Goal: Task Accomplishment & Management: Manage account settings

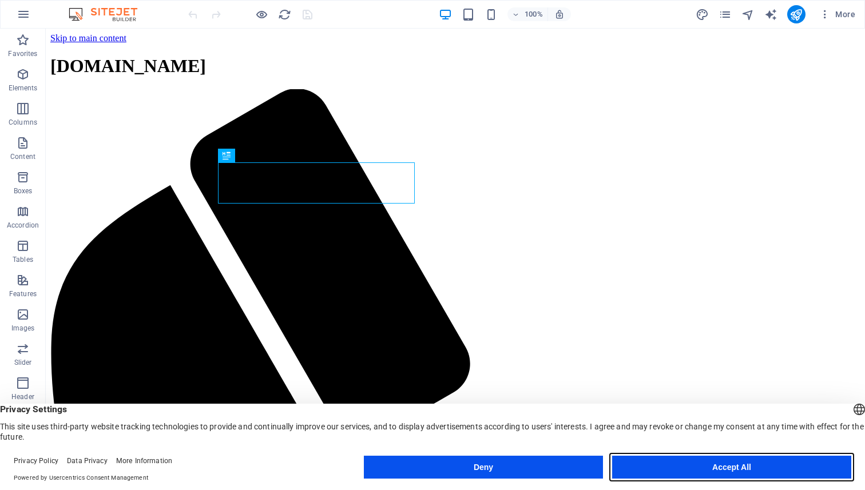
click at [708, 470] on button "Accept All" at bounding box center [731, 467] width 239 height 23
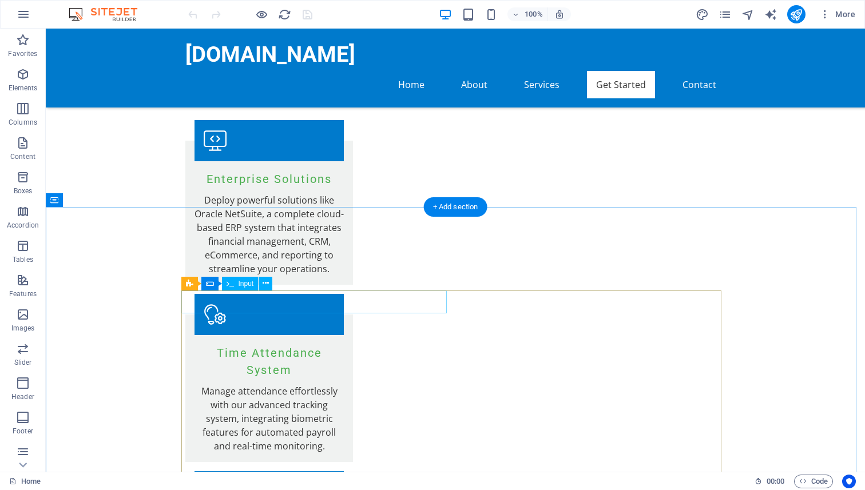
scroll to position [1297, 0]
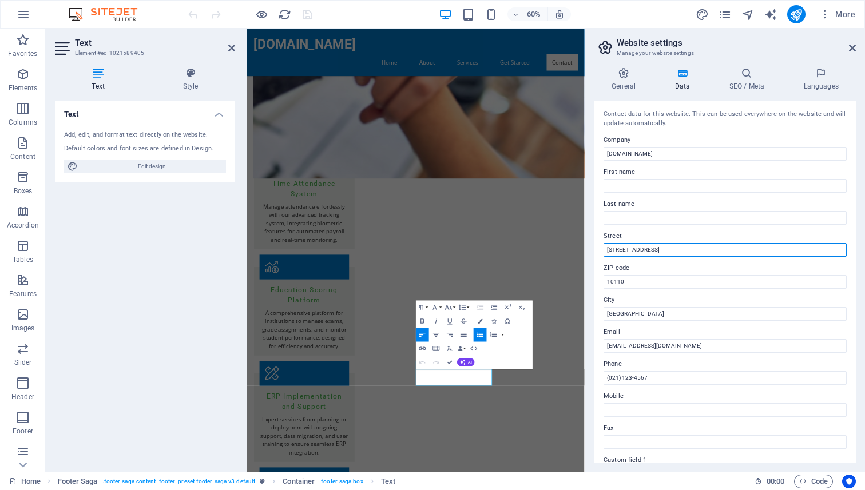
click at [665, 245] on input "[STREET_ADDRESS]" at bounding box center [725, 250] width 243 height 14
type input "[GEOGRAPHIC_DATA]"
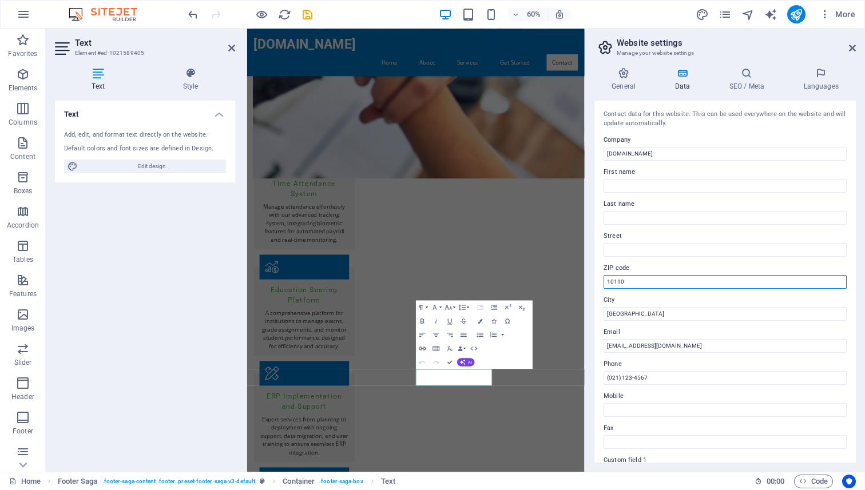
click at [642, 283] on input "10110" at bounding box center [725, 282] width 243 height 14
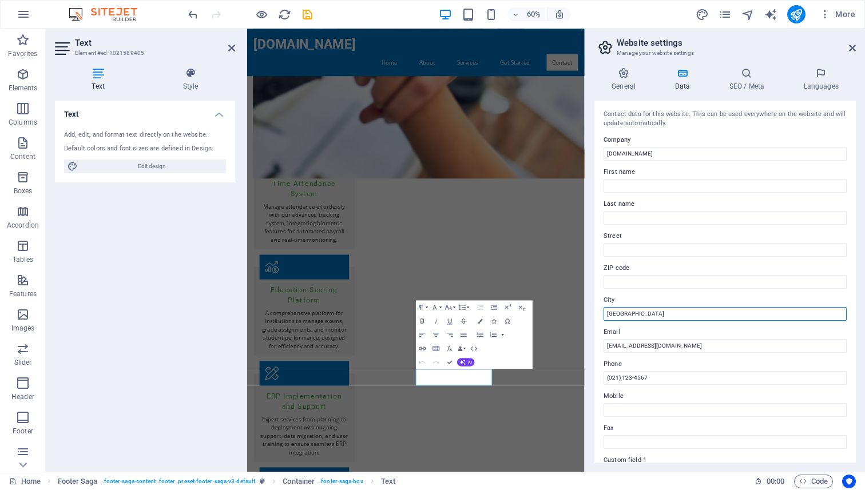
click at [640, 315] on input "[GEOGRAPHIC_DATA]" at bounding box center [725, 314] width 243 height 14
type input "[GEOGRAPHIC_DATA]"
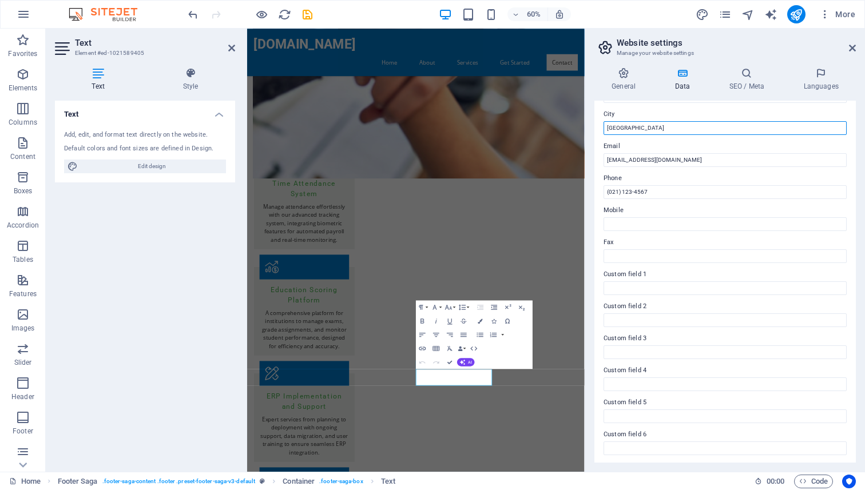
scroll to position [187, 0]
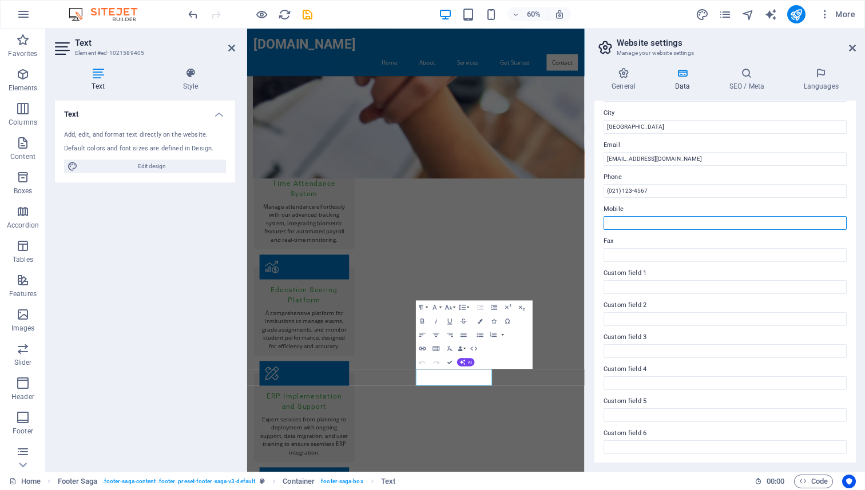
click at [646, 227] on input "Mobile" at bounding box center [725, 223] width 243 height 14
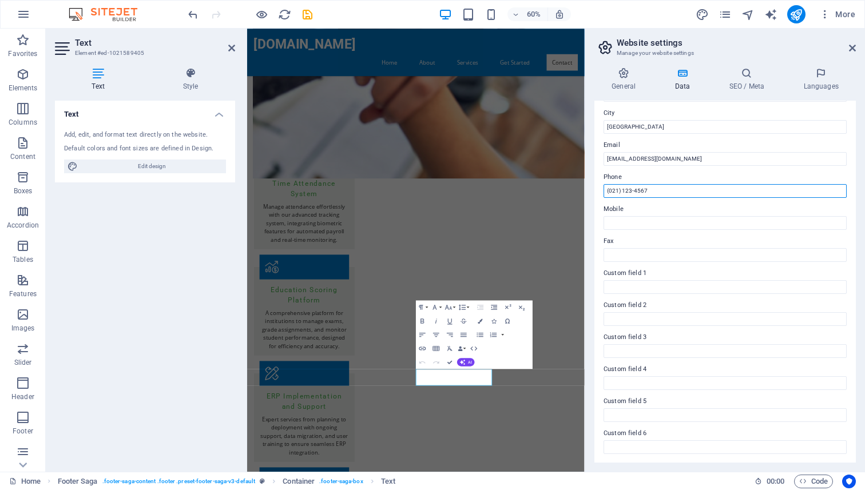
click at [660, 189] on input "(021) 123-4567" at bounding box center [725, 191] width 243 height 14
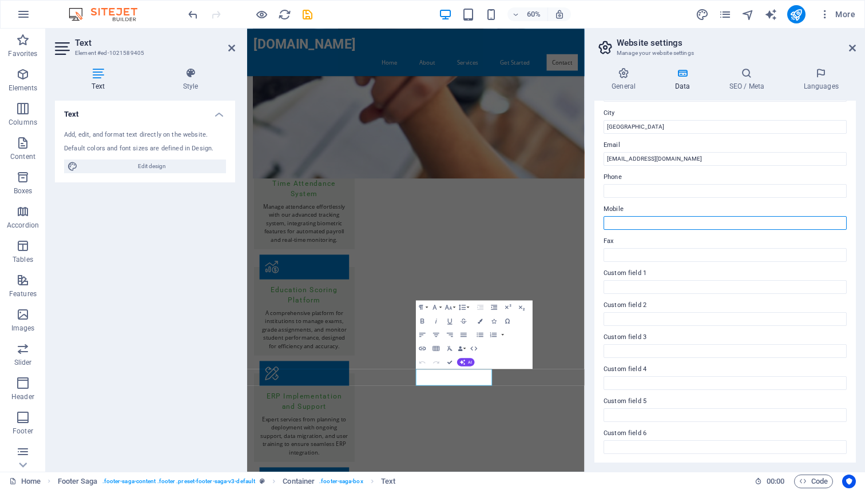
click at [665, 220] on input "Mobile" at bounding box center [725, 223] width 243 height 14
type input "[PHONE_NUMBER]"
click at [712, 462] on div "Contact data for this website. This can be used everywhere on the website and w…" at bounding box center [724, 282] width 261 height 362
click at [818, 483] on span "Code" at bounding box center [813, 482] width 29 height 14
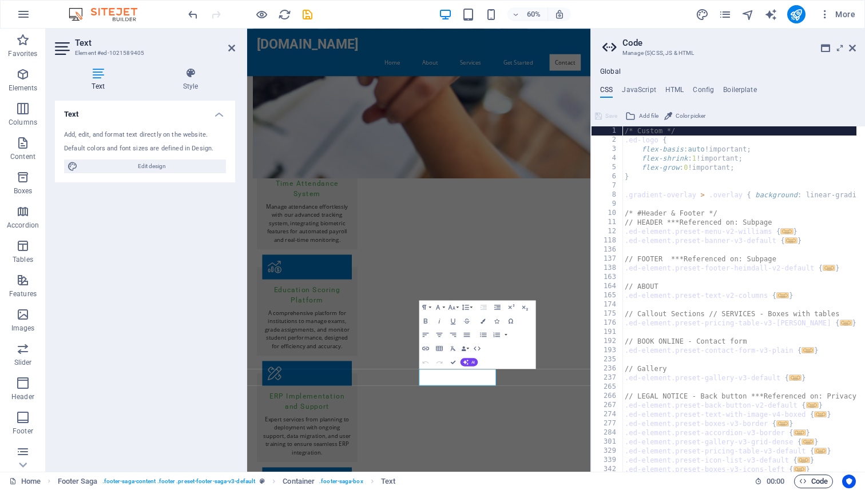
click at [802, 479] on icon "button" at bounding box center [802, 481] width 7 height 7
click at [734, 94] on h4 "Boilerplate" at bounding box center [740, 92] width 34 height 13
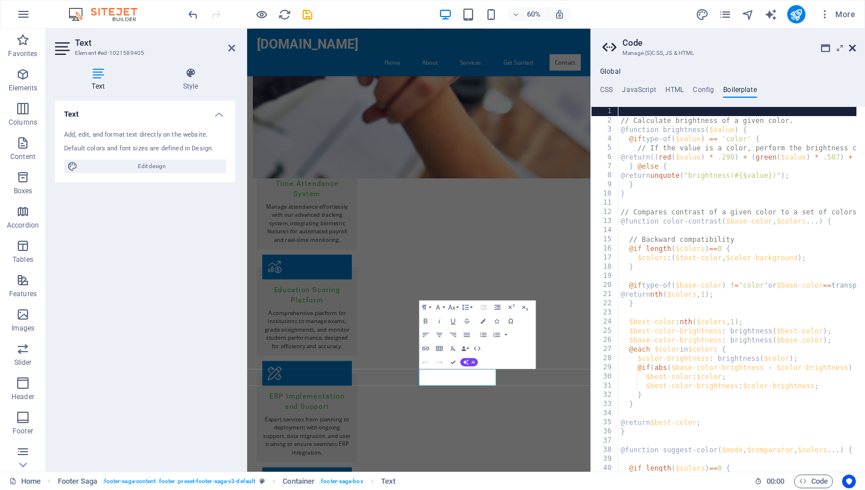
click at [851, 46] on icon at bounding box center [852, 47] width 7 height 9
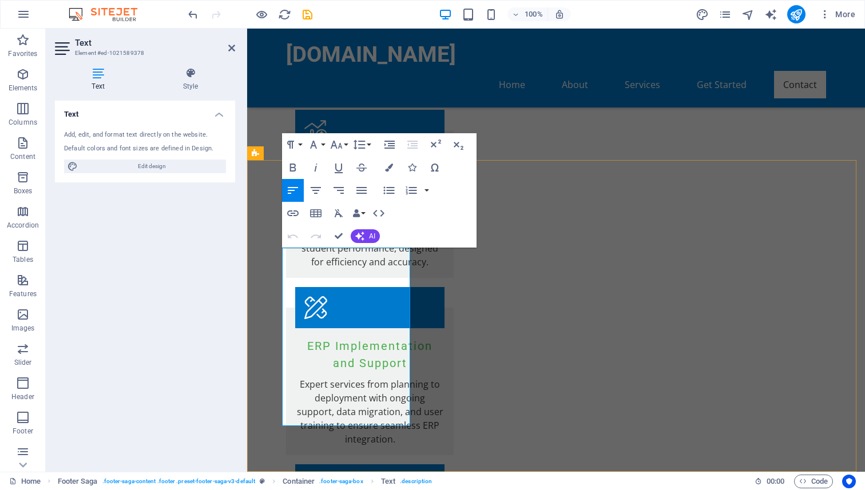
drag, startPoint x: 339, startPoint y: 407, endPoint x: 360, endPoint y: 379, distance: 35.6
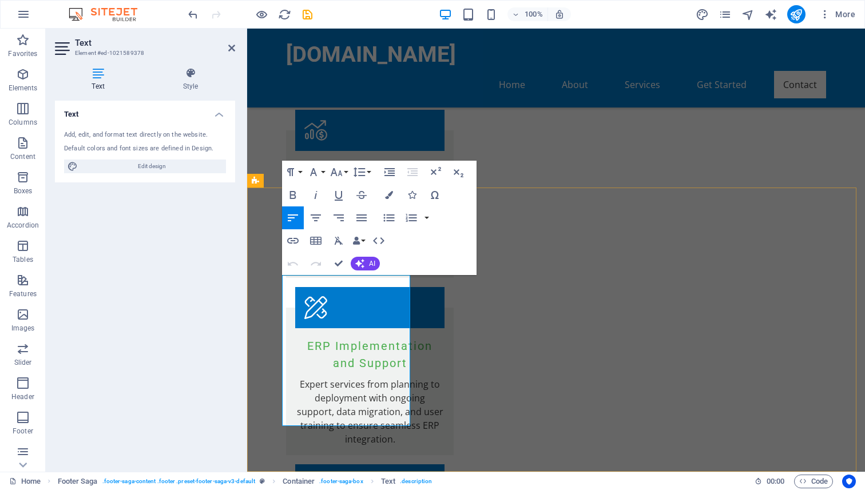
scroll to position [1398, 0]
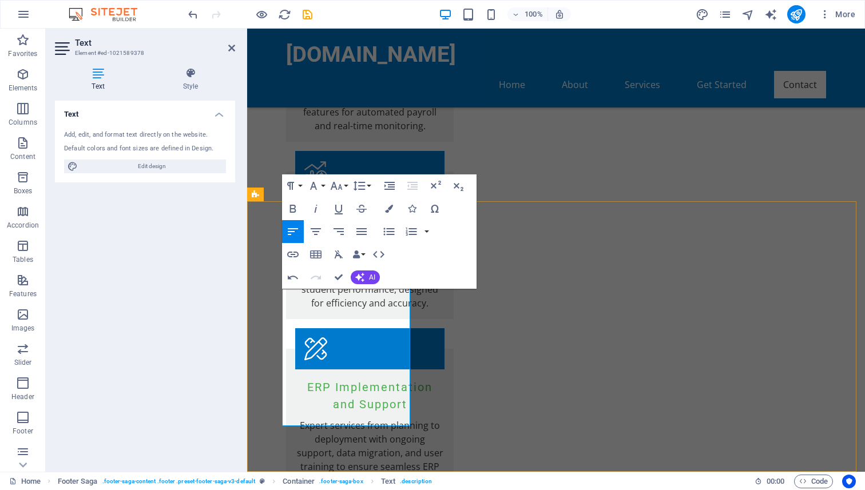
drag, startPoint x: 368, startPoint y: 380, endPoint x: 284, endPoint y: 380, distance: 84.1
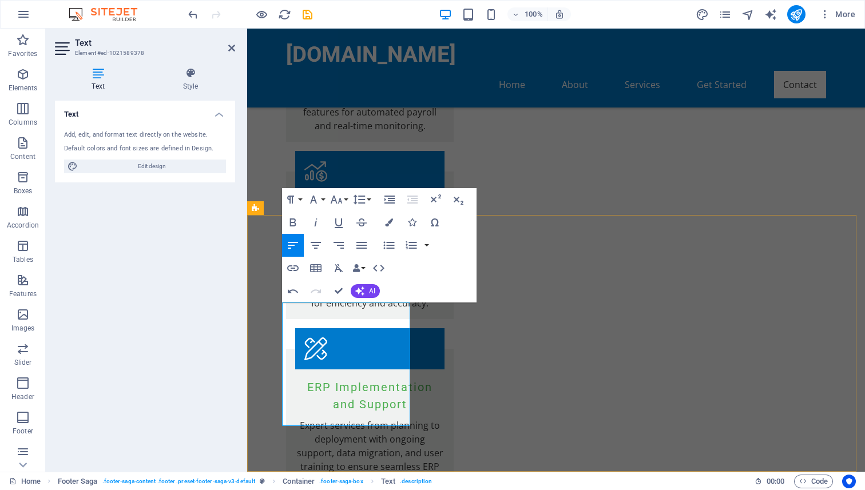
scroll to position [1371, 0]
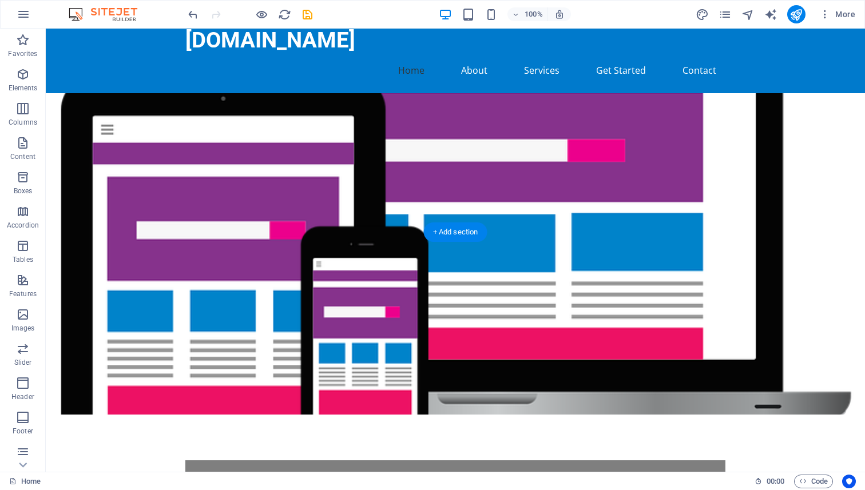
scroll to position [0, 0]
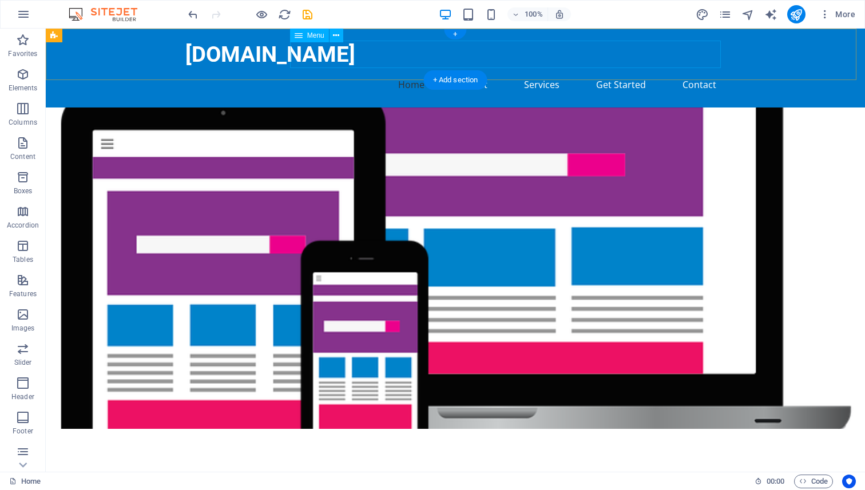
click at [472, 71] on nav "Home About Services Get Started Contact" at bounding box center [455, 84] width 540 height 27
click at [471, 71] on nav "Home About Services Get Started Contact" at bounding box center [455, 84] width 540 height 27
click at [269, 71] on nav "Home About Services Get Started Contact" at bounding box center [455, 84] width 540 height 27
select select
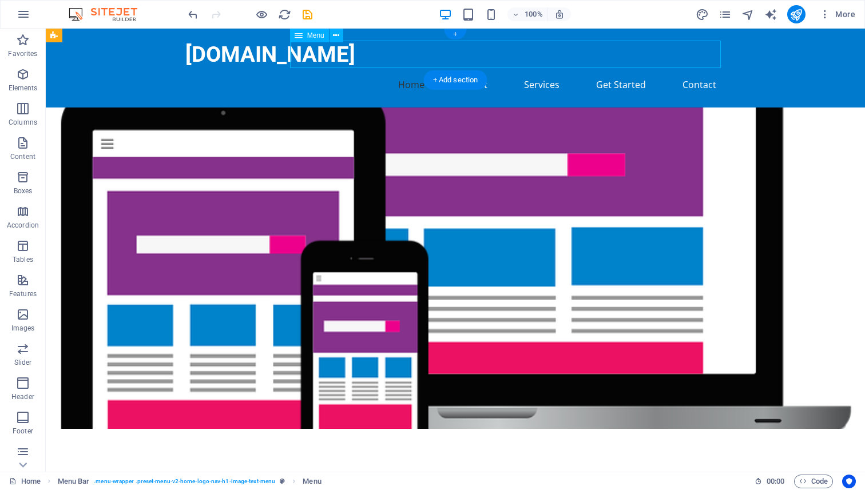
select select
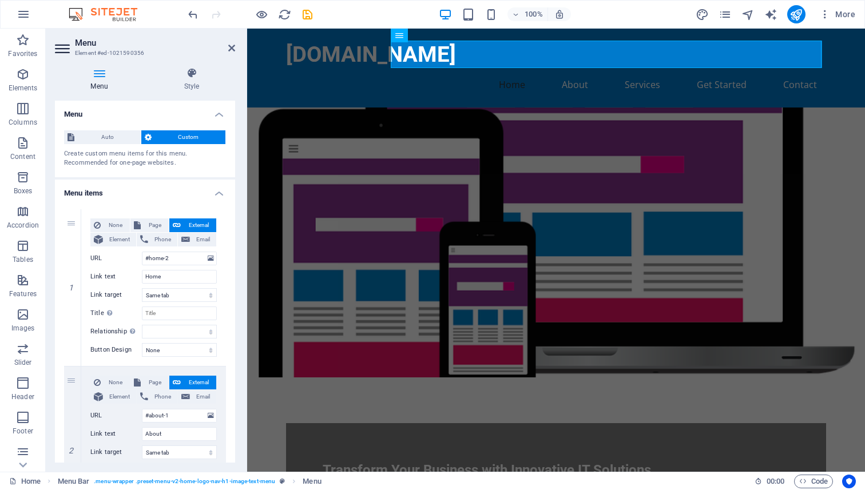
click at [62, 47] on icon at bounding box center [63, 48] width 17 height 18
click at [56, 51] on icon at bounding box center [63, 48] width 17 height 18
click at [228, 49] on icon at bounding box center [231, 47] width 7 height 9
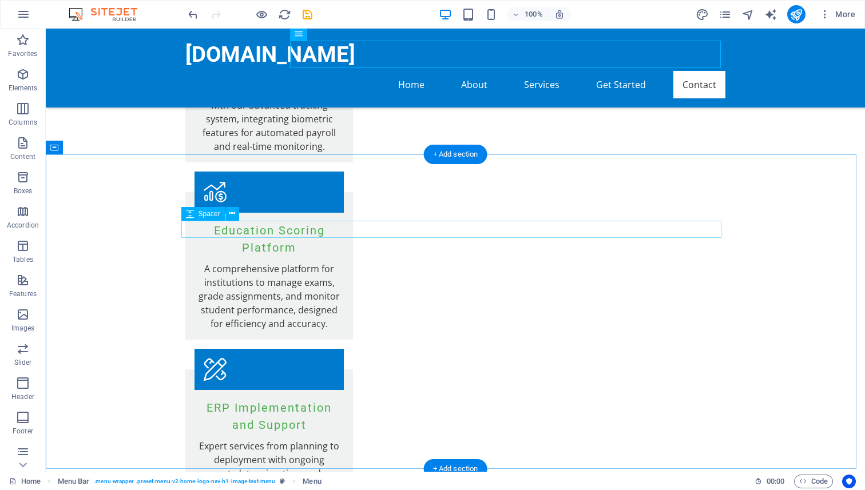
scroll to position [1371, 0]
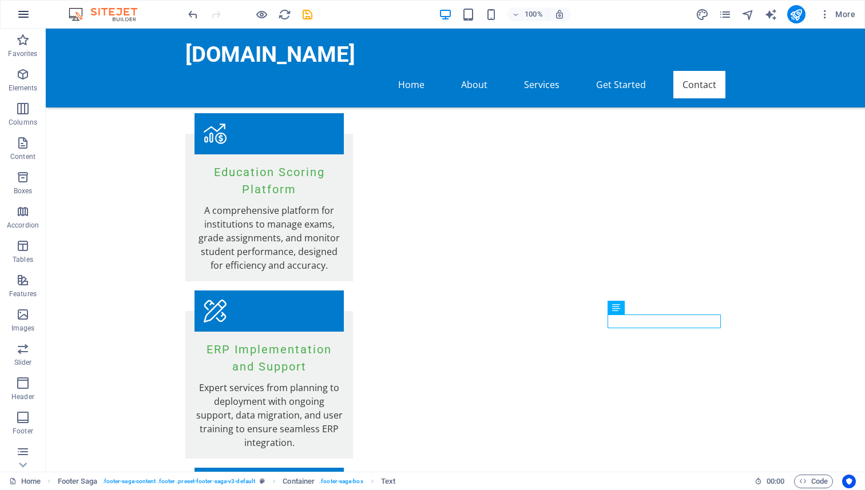
click at [24, 18] on icon "button" at bounding box center [24, 14] width 14 height 14
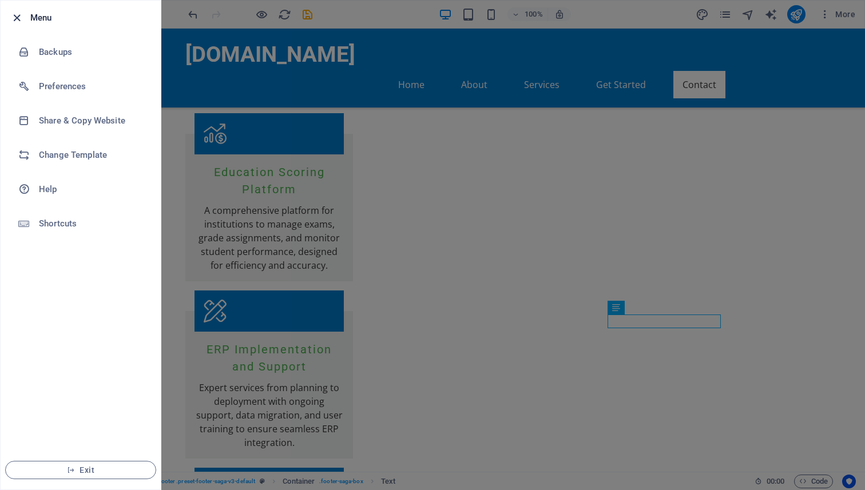
click at [19, 18] on icon "button" at bounding box center [16, 17] width 13 height 13
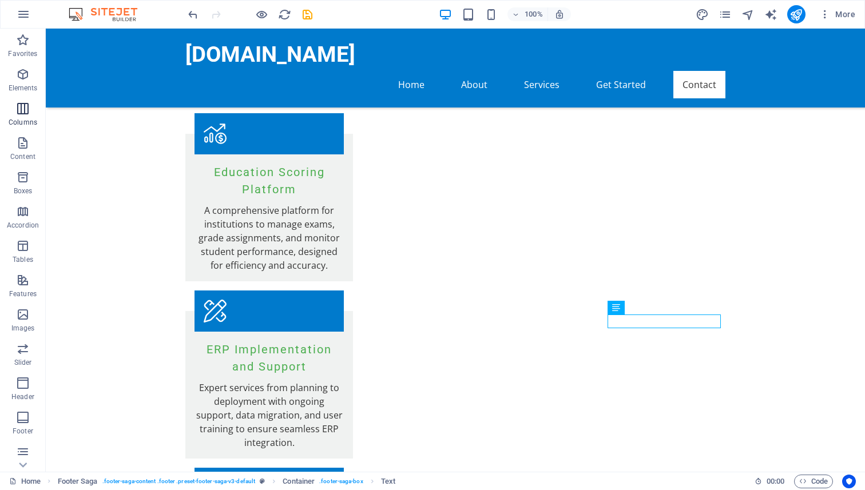
click at [23, 116] on span "Columns" at bounding box center [23, 115] width 46 height 27
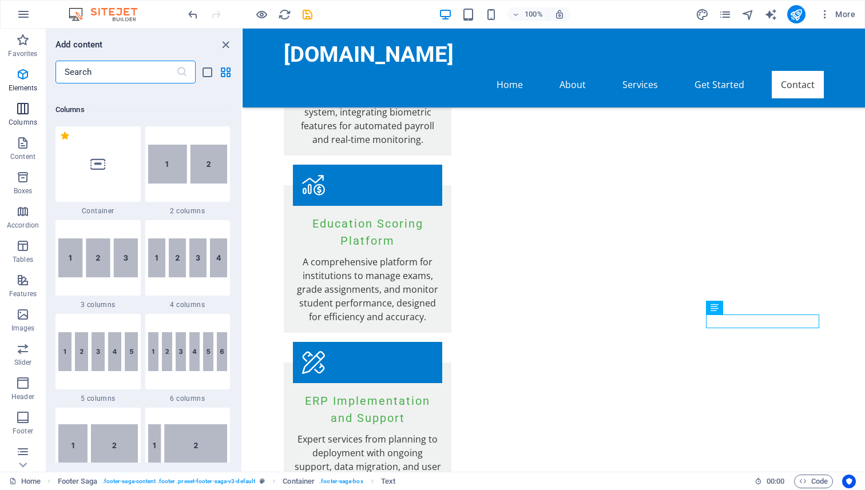
scroll to position [566, 0]
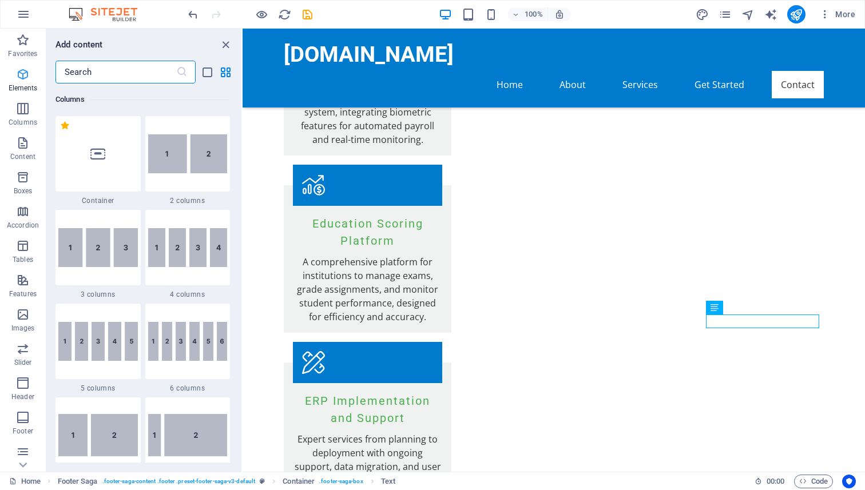
click at [26, 72] on icon "button" at bounding box center [23, 75] width 14 height 14
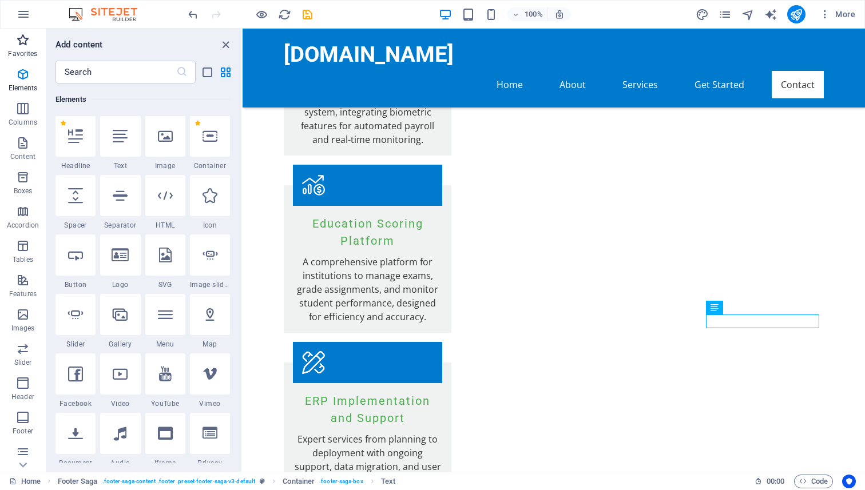
scroll to position [122, 0]
click at [27, 47] on span "Favorites" at bounding box center [23, 46] width 46 height 27
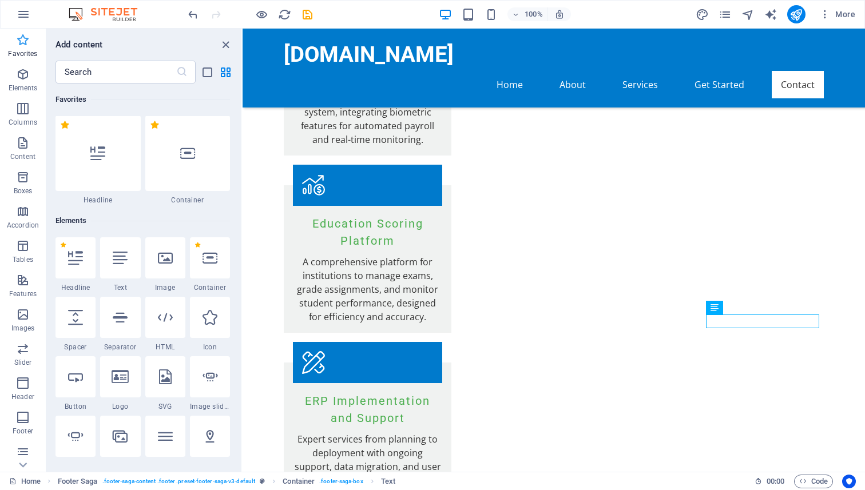
scroll to position [0, 0]
click at [19, 152] on p "Content" at bounding box center [22, 156] width 25 height 9
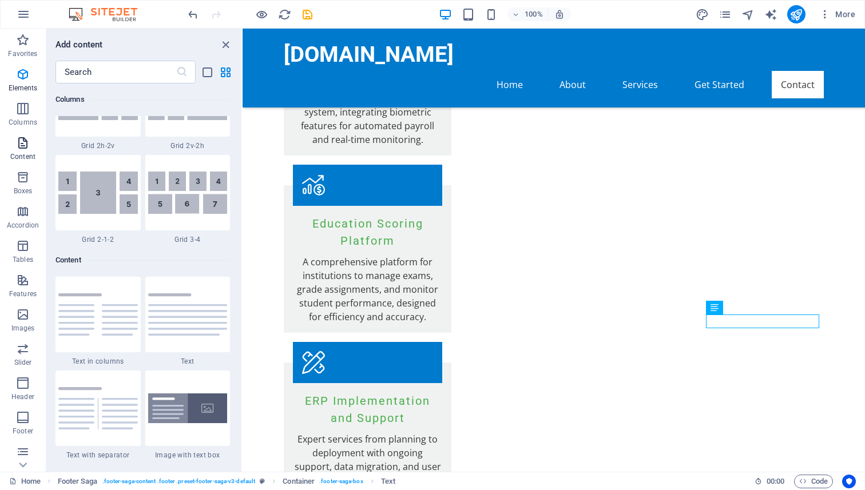
scroll to position [2002, 0]
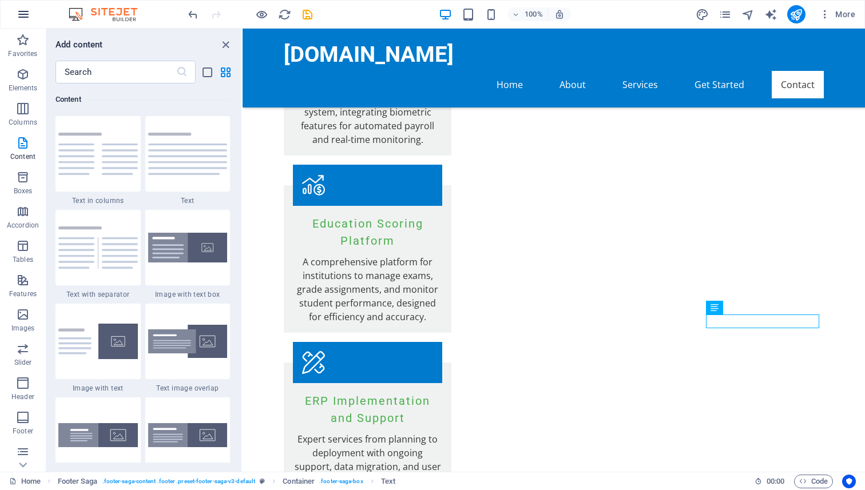
click at [17, 14] on icon "button" at bounding box center [24, 14] width 14 height 14
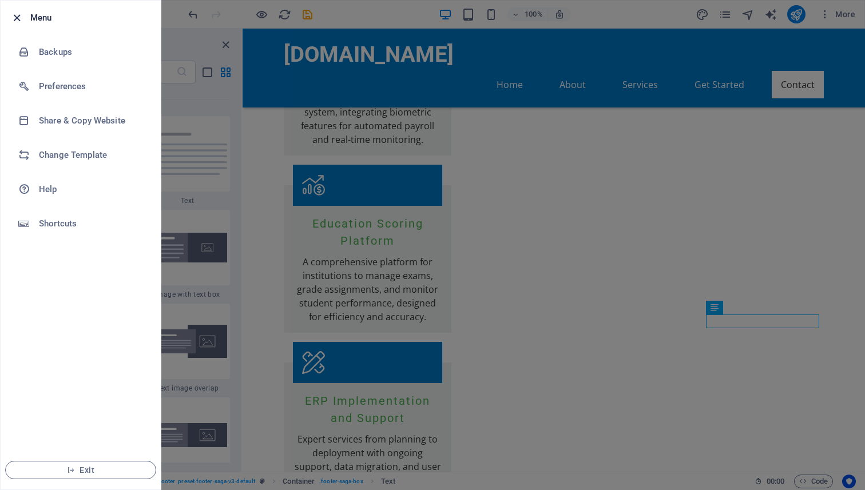
click at [18, 17] on icon "button" at bounding box center [16, 17] width 13 height 13
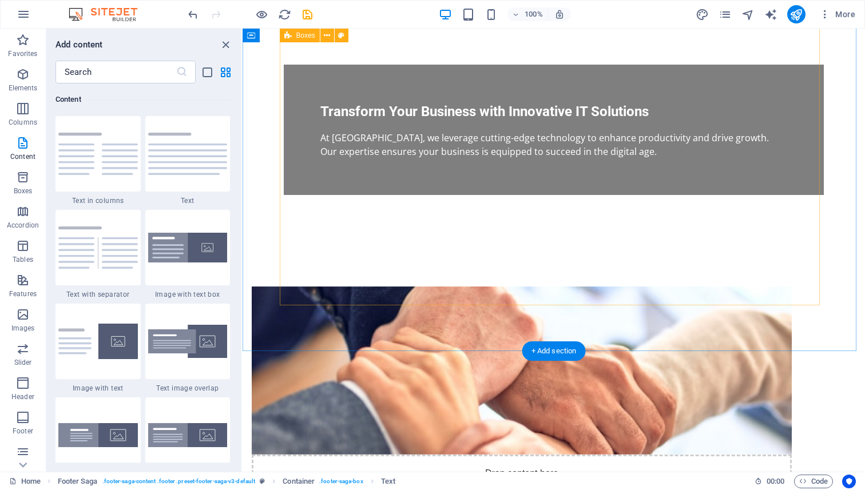
scroll to position [0, 0]
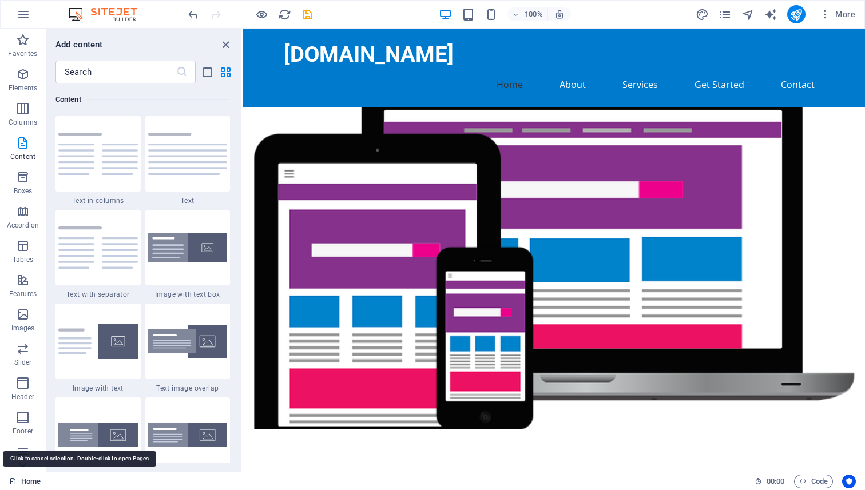
click at [27, 484] on link "Home" at bounding box center [24, 482] width 31 height 14
click at [23, 480] on link "Home" at bounding box center [24, 482] width 31 height 14
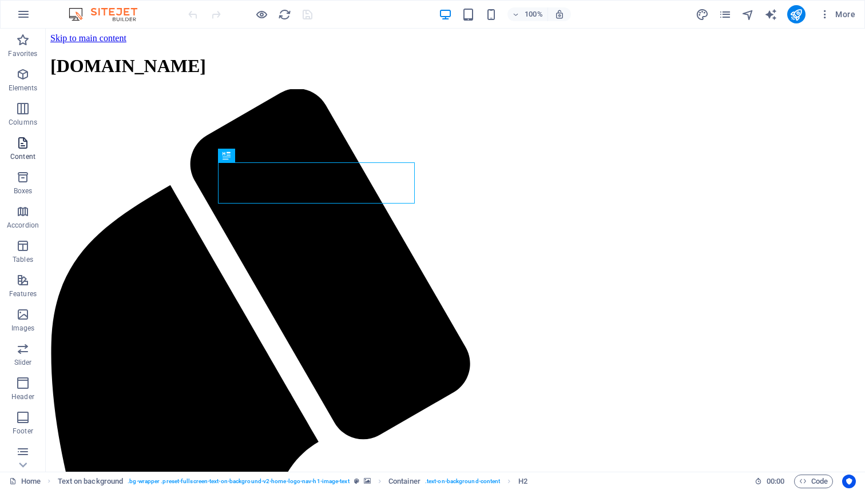
click at [19, 149] on icon "button" at bounding box center [23, 143] width 14 height 14
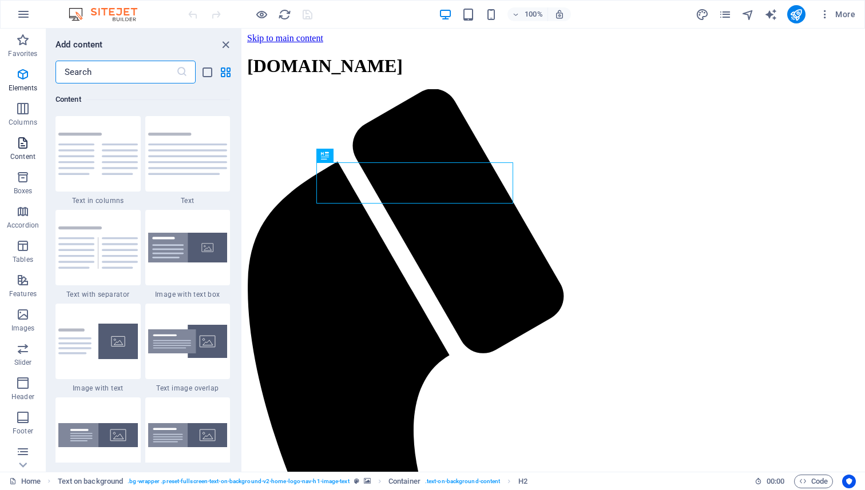
scroll to position [2002, 0]
